Goal: Task Accomplishment & Management: Use online tool/utility

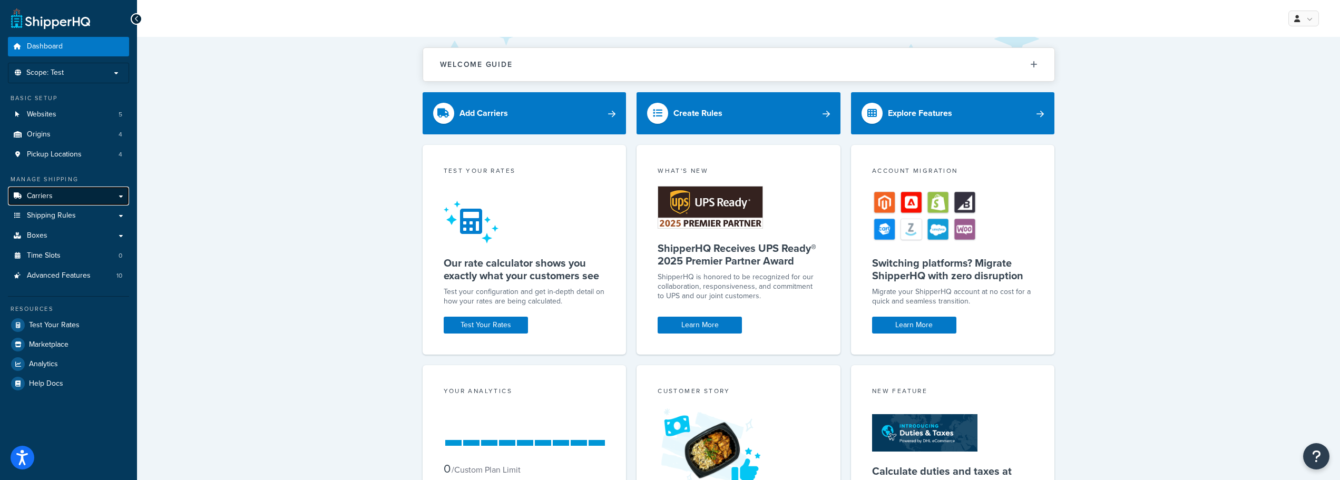
click at [84, 192] on link "Carriers" at bounding box center [68, 196] width 121 height 19
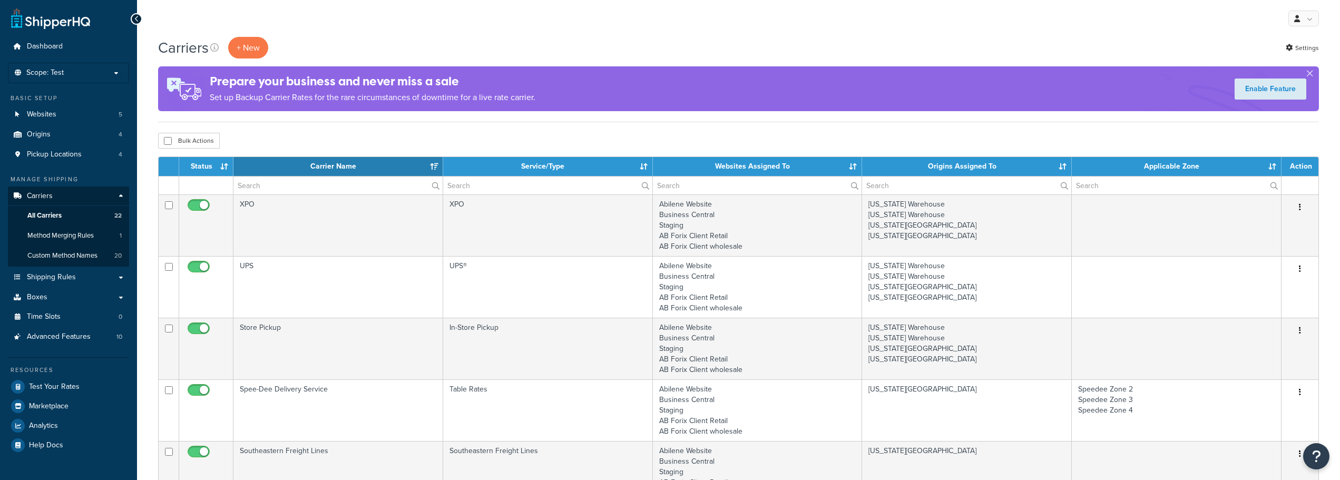
select select "15"
click at [49, 386] on span "Test Your Rates" at bounding box center [54, 387] width 51 height 9
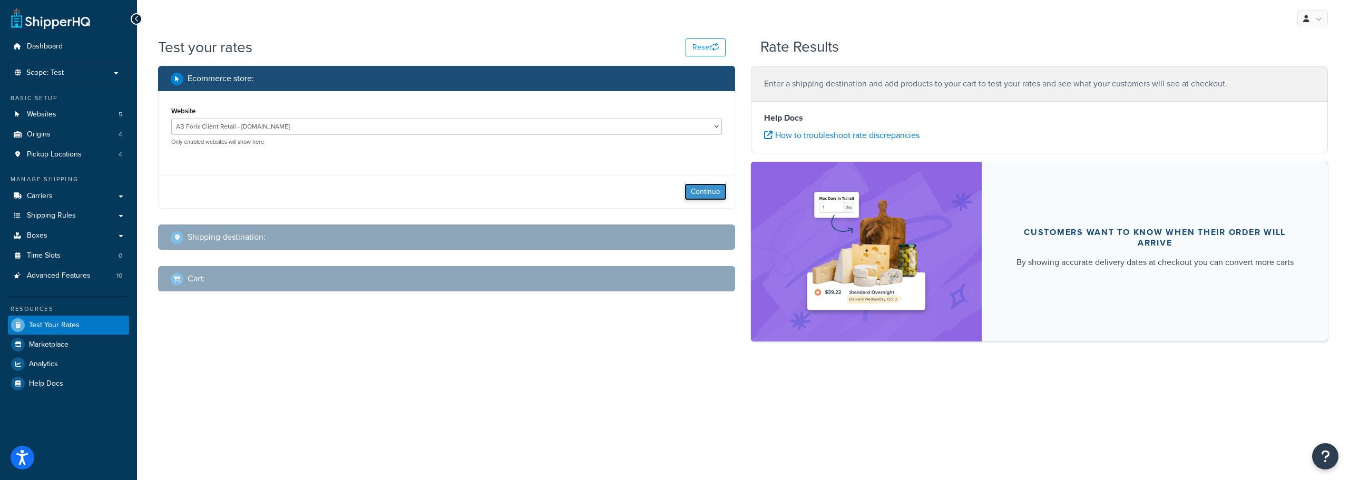
click at [707, 187] on button "Continue" at bounding box center [706, 191] width 42 height 17
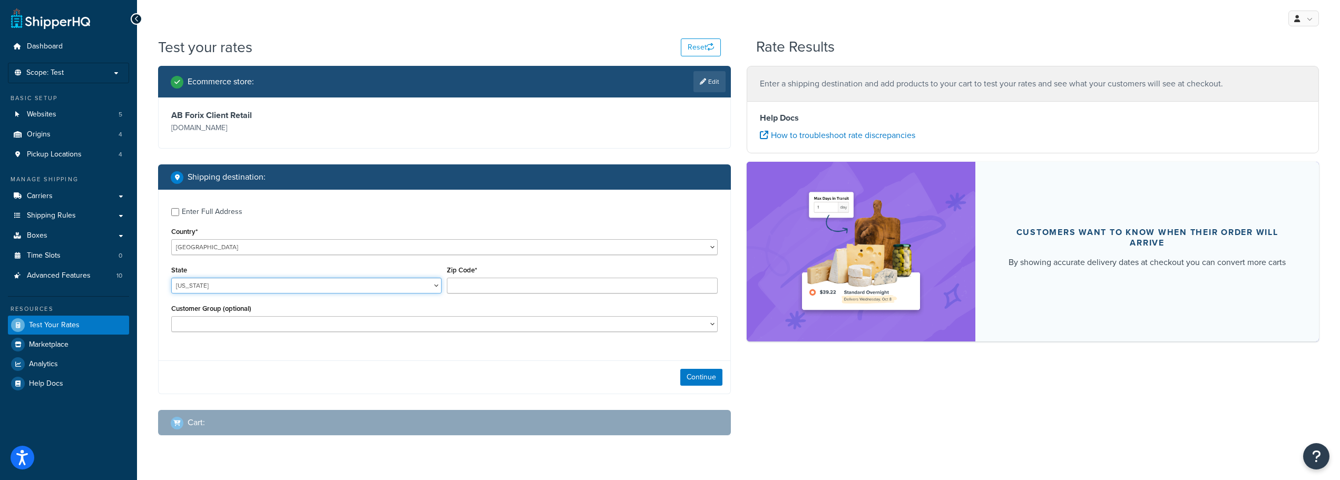
click at [232, 288] on select "[US_STATE] [US_STATE] [US_STATE] [US_STATE] [US_STATE] Armed Forces Americas Ar…" at bounding box center [306, 286] width 270 height 16
select select "MO"
click at [171, 278] on select "[US_STATE] [US_STATE] [US_STATE] [US_STATE] [US_STATE] Armed Forces Americas Ar…" at bounding box center [306, 286] width 270 height 16
click at [490, 282] on input "Zip Code*" at bounding box center [582, 286] width 270 height 16
type input "6"
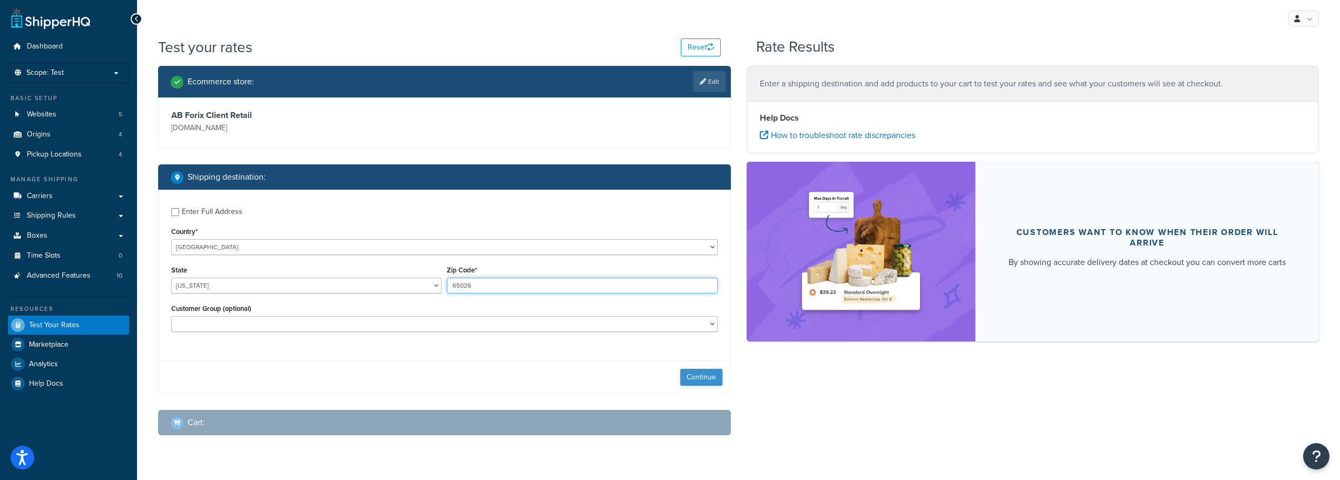
type input "65026"
drag, startPoint x: 688, startPoint y: 374, endPoint x: 669, endPoint y: 381, distance: 20.2
click at [688, 374] on button "Continue" at bounding box center [701, 377] width 42 height 17
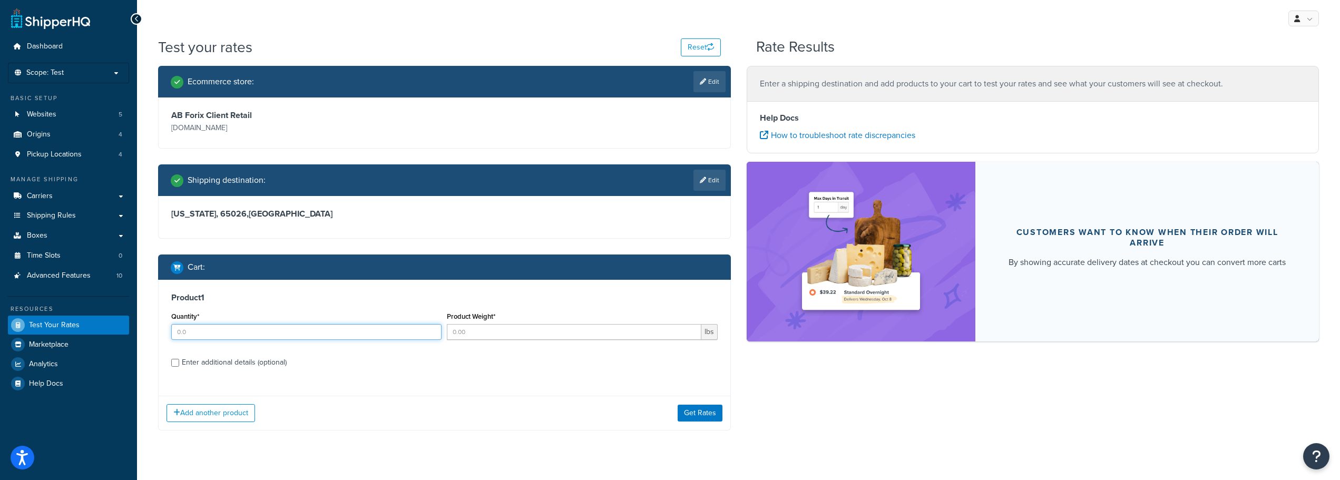
click at [229, 329] on input "Quantity*" at bounding box center [306, 332] width 270 height 16
type input "8"
type input "1"
click at [483, 332] on input "Product Weight*" at bounding box center [574, 332] width 254 height 16
type input "9"
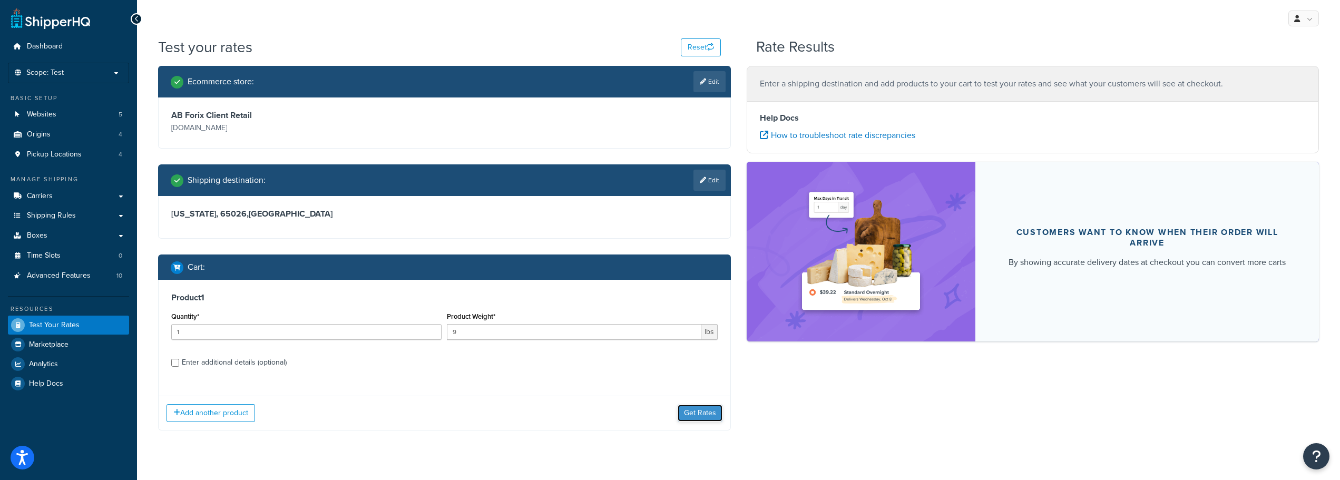
click at [689, 411] on button "Get Rates" at bounding box center [700, 413] width 45 height 17
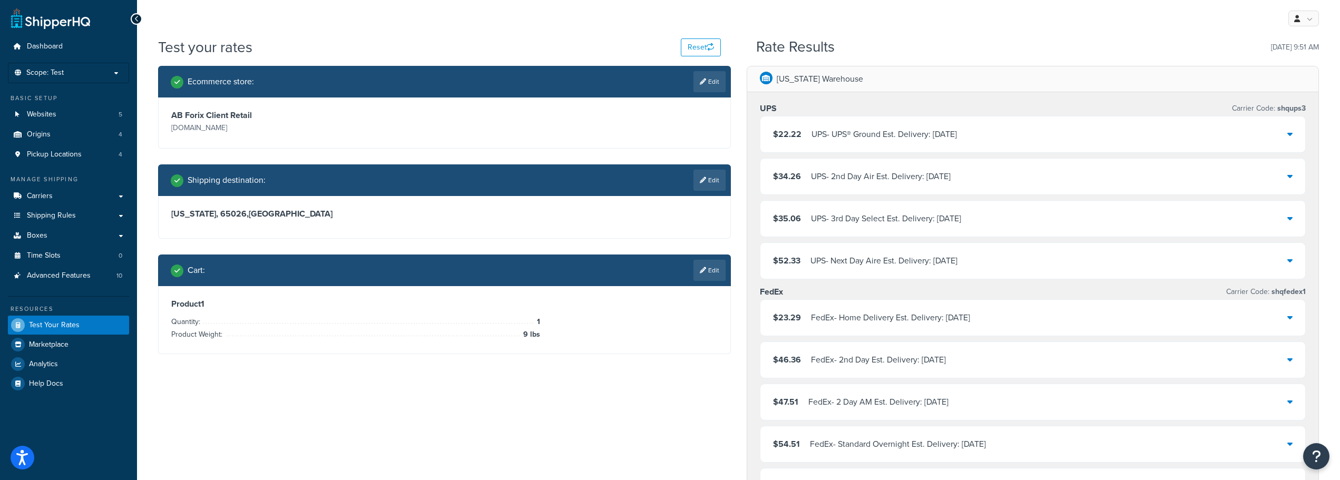
click at [1289, 135] on icon at bounding box center [1289, 134] width 5 height 8
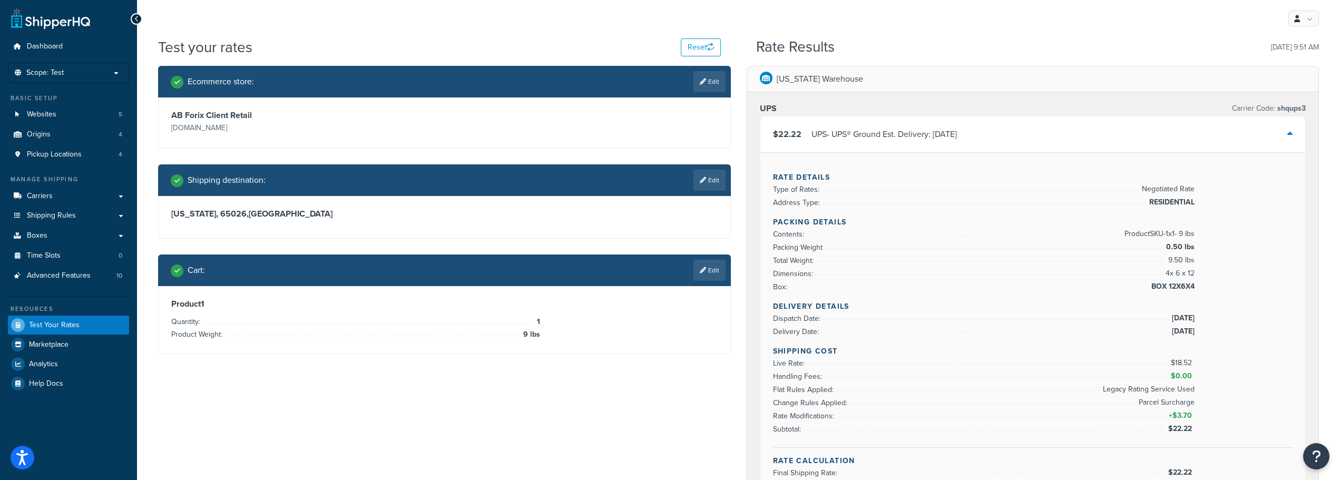
click at [1289, 137] on icon at bounding box center [1289, 134] width 5 height 8
